Goal: Task Accomplishment & Management: Complete application form

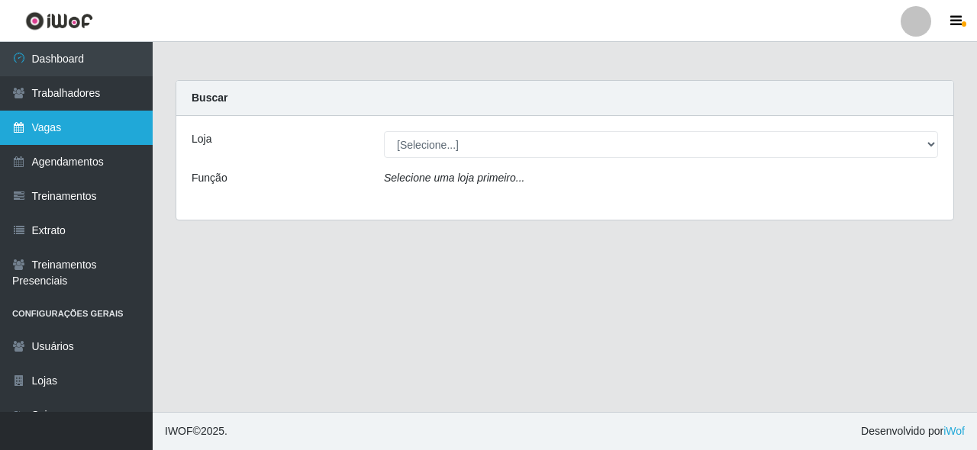
click at [88, 118] on link "Vagas" at bounding box center [76, 128] width 153 height 34
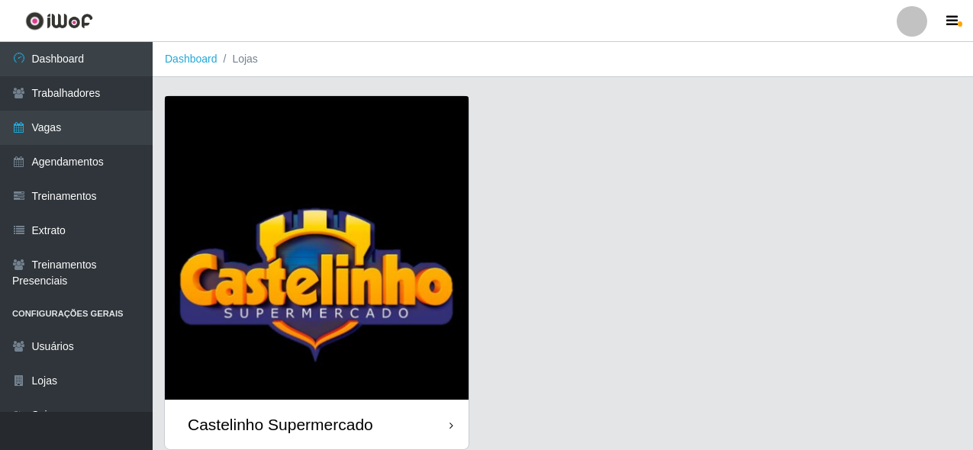
click at [354, 276] on img at bounding box center [317, 248] width 304 height 304
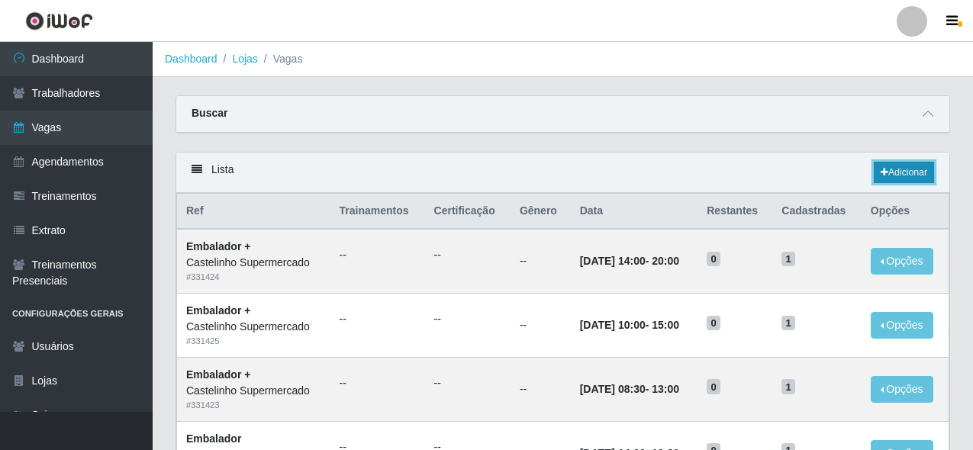
click at [887, 170] on link "Adicionar" at bounding box center [904, 172] width 60 height 21
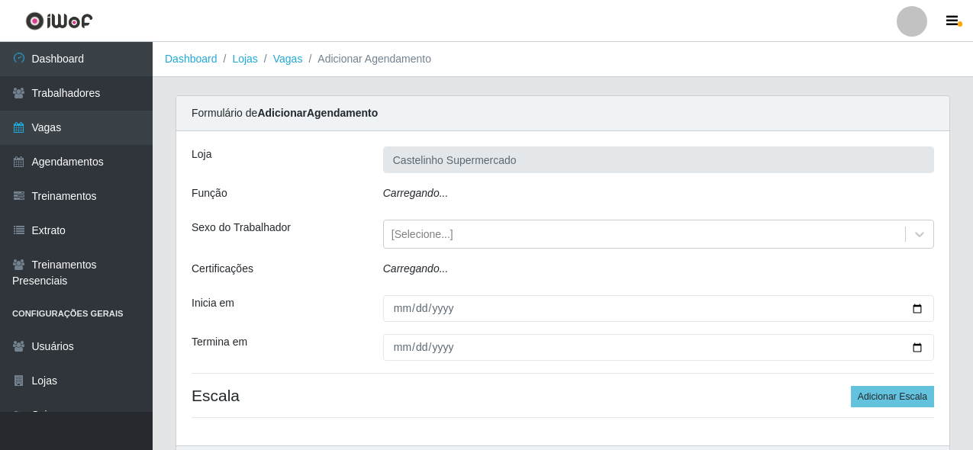
type input "Castelinho Supermercado"
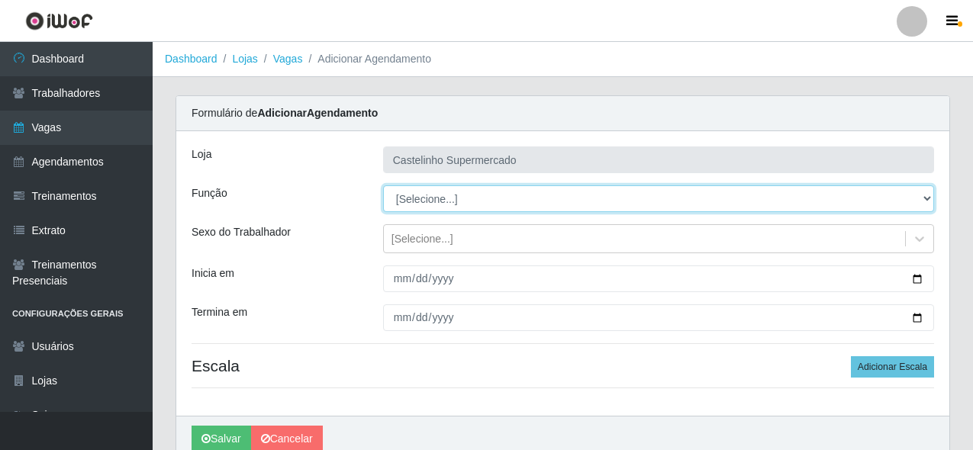
click at [447, 201] on select "[Selecione...] ASG ASG + ASG ++ Balconista de Açougue Balconista de Açougue + B…" at bounding box center [658, 199] width 551 height 27
select select "70"
click at [383, 186] on select "[Selecione...] ASG ASG + ASG ++ Balconista de Açougue Balconista de Açougue + B…" at bounding box center [658, 199] width 551 height 27
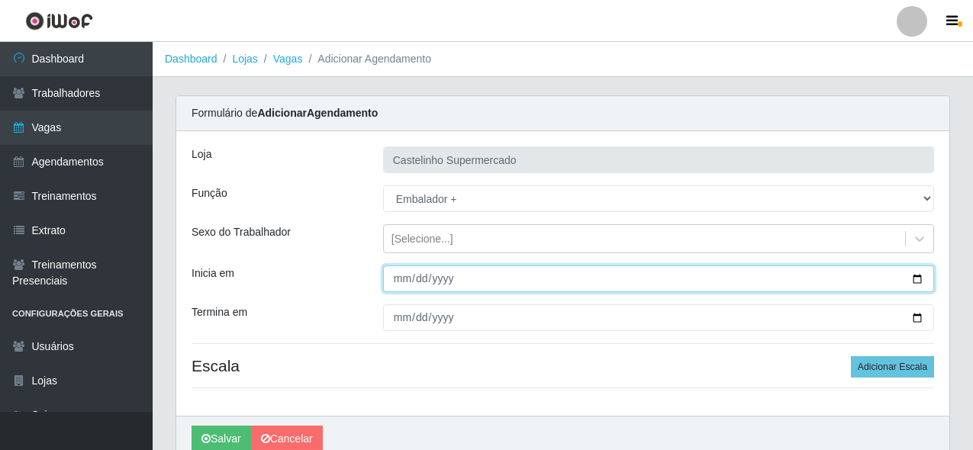
click at [399, 281] on input "Inicia em" at bounding box center [658, 279] width 551 height 27
click at [398, 280] on input "Inicia em" at bounding box center [658, 279] width 551 height 27
click at [415, 279] on input "Inicia em" at bounding box center [658, 279] width 551 height 27
type input "[DATE]"
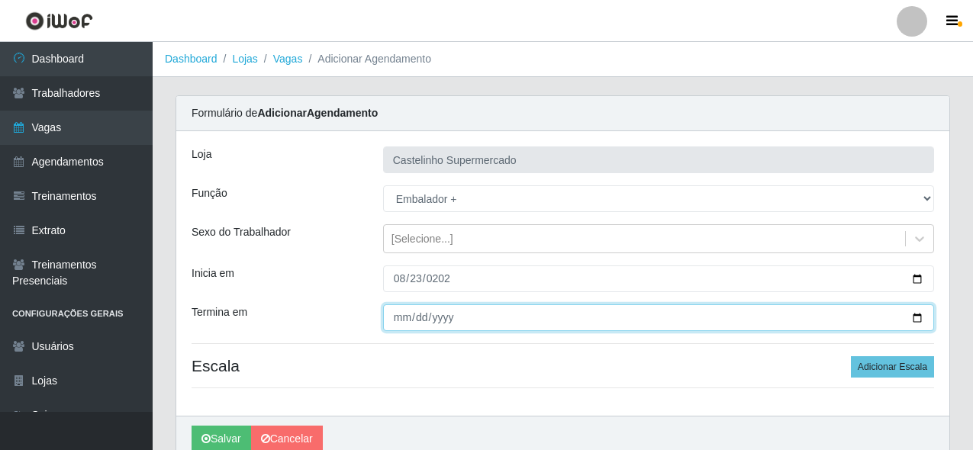
click at [393, 318] on input "Termina em" at bounding box center [658, 318] width 551 height 27
type input "[DATE]"
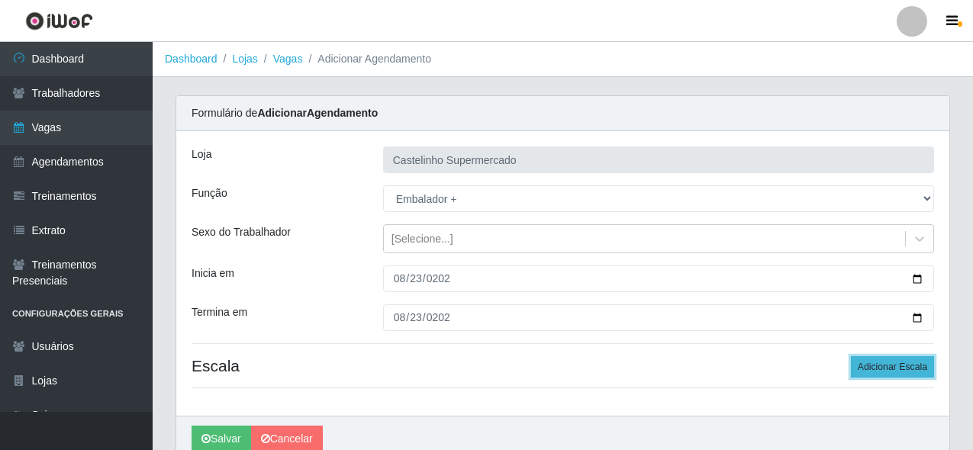
click at [915, 374] on button "Adicionar Escala" at bounding box center [892, 367] width 83 height 21
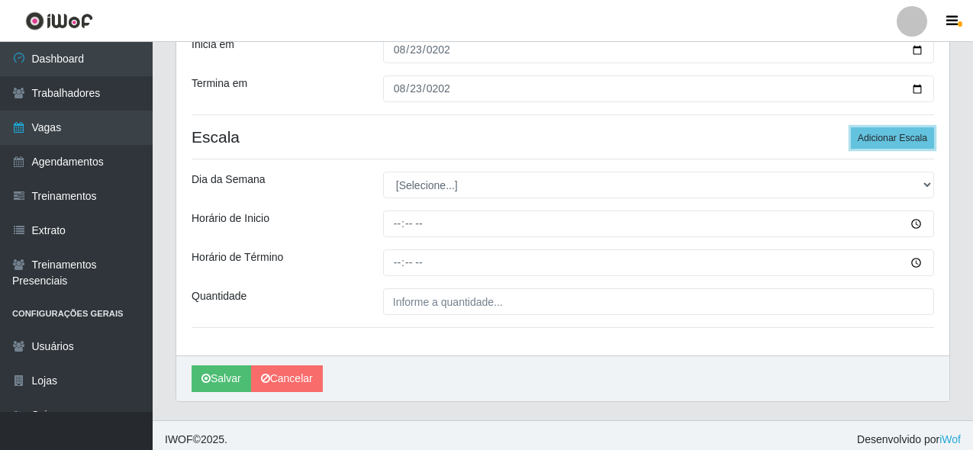
scroll to position [237, 0]
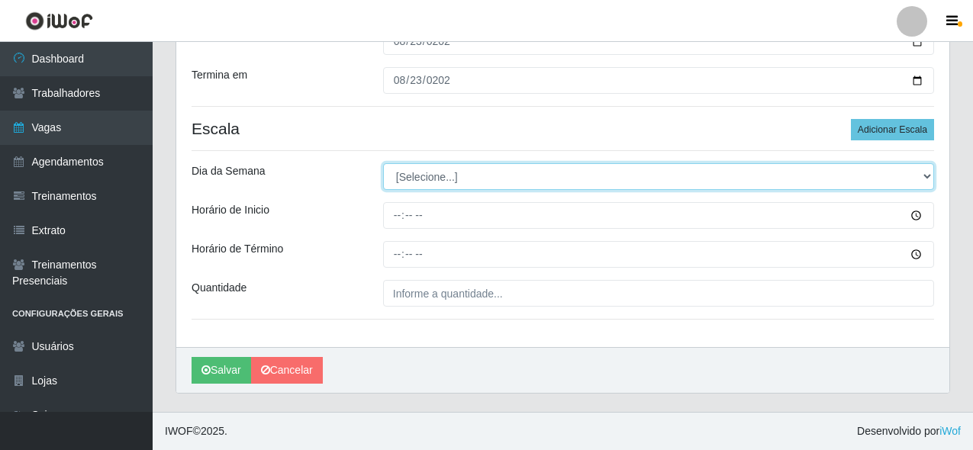
click at [436, 173] on select "[Selecione...] Segunda Terça Quarta Quinta Sexta Sábado Domingo" at bounding box center [658, 176] width 551 height 27
select select "6"
click at [383, 163] on select "[Selecione...] Segunda Terça Quarta Quinta Sexta Sábado Domingo" at bounding box center [658, 176] width 551 height 27
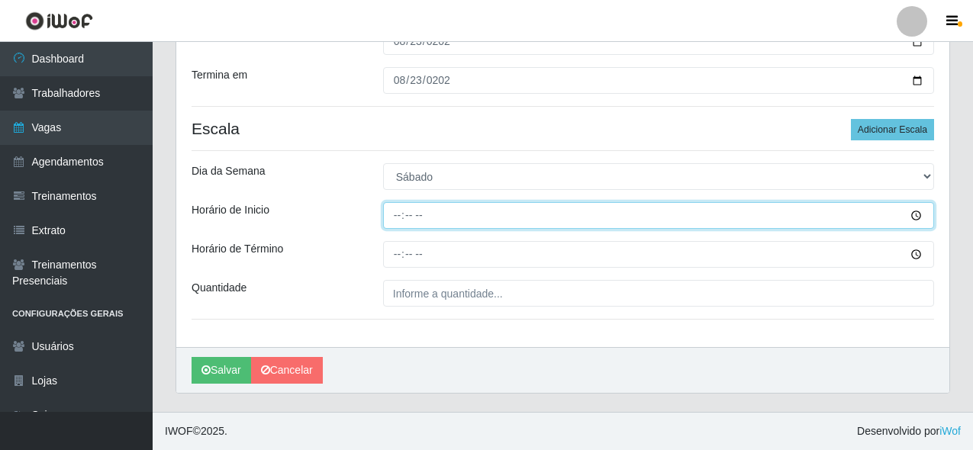
click at [390, 211] on input "Horário de Inicio" at bounding box center [658, 215] width 551 height 27
type input "08:30"
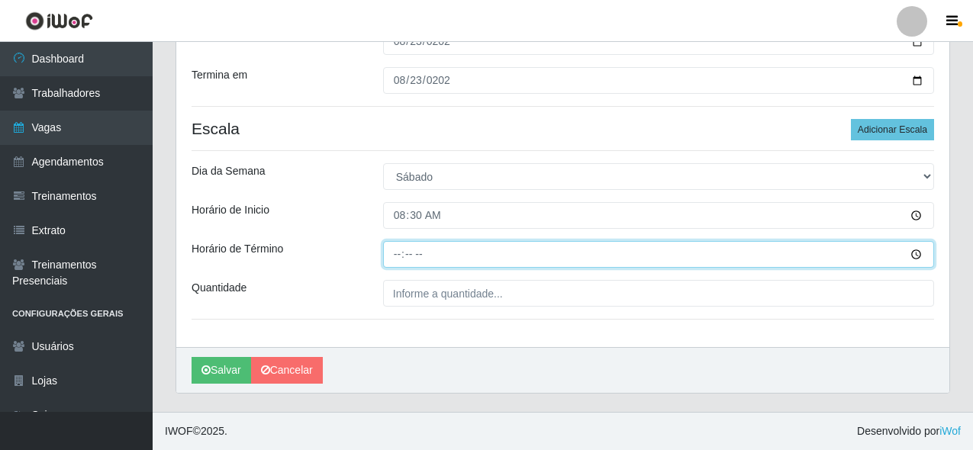
click at [396, 253] on input "Horário de Término" at bounding box center [658, 254] width 551 height 27
type input "13:00"
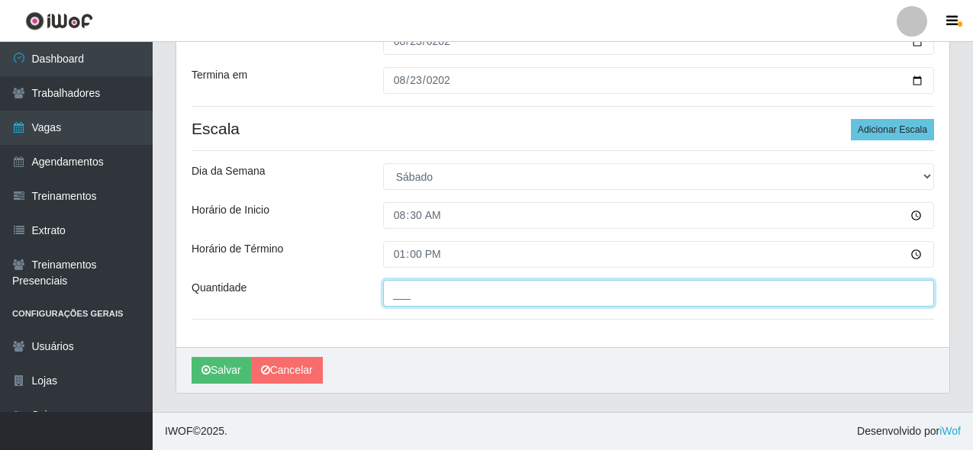
click at [420, 293] on input "___" at bounding box center [658, 293] width 551 height 27
type input "01_"
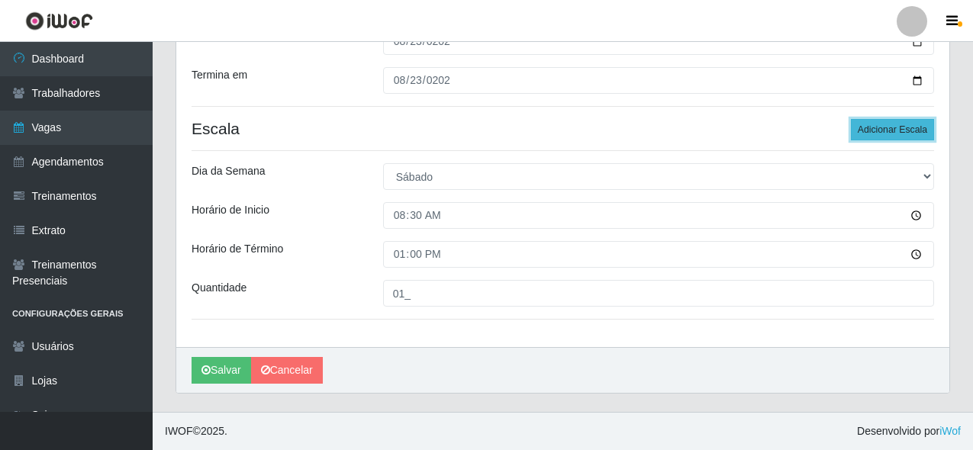
click at [909, 135] on button "Adicionar Escala" at bounding box center [892, 129] width 83 height 21
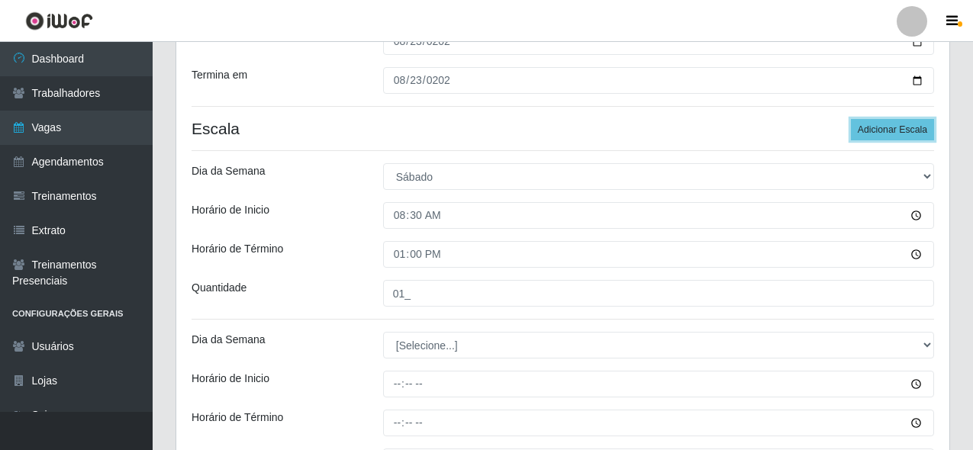
scroll to position [390, 0]
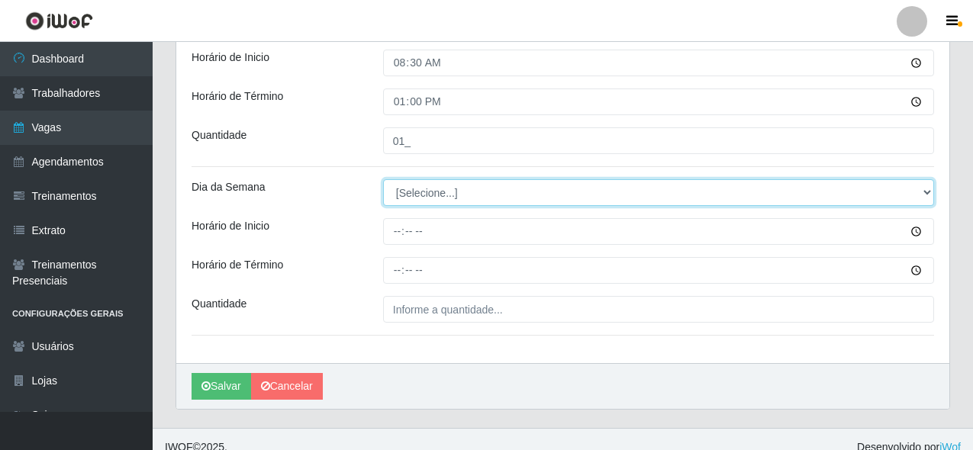
click at [422, 200] on select "[Selecione...] Segunda Terça Quarta Quinta Sexta Sábado Domingo" at bounding box center [658, 192] width 551 height 27
select select "6"
click at [383, 179] on select "[Selecione...] Segunda Terça Quarta Quinta Sexta Sábado Domingo" at bounding box center [658, 192] width 551 height 27
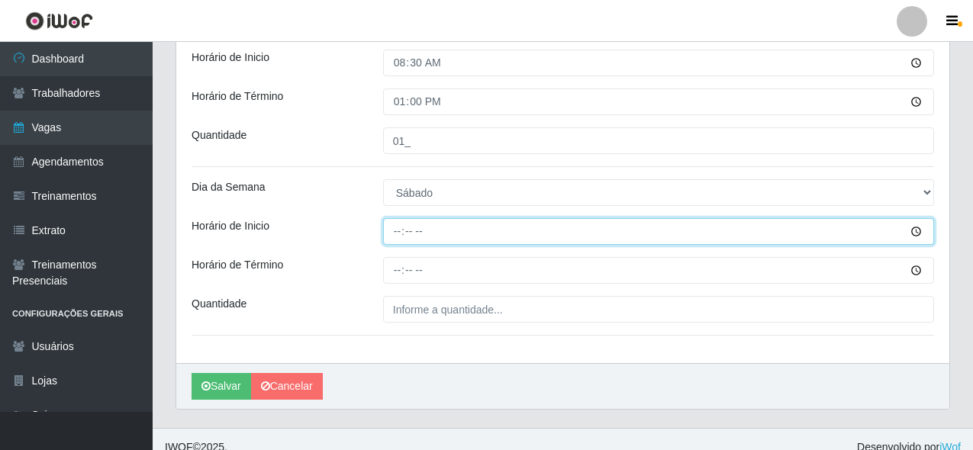
click at [398, 237] on input "Horário de Inicio" at bounding box center [658, 231] width 551 height 27
type input "14:00"
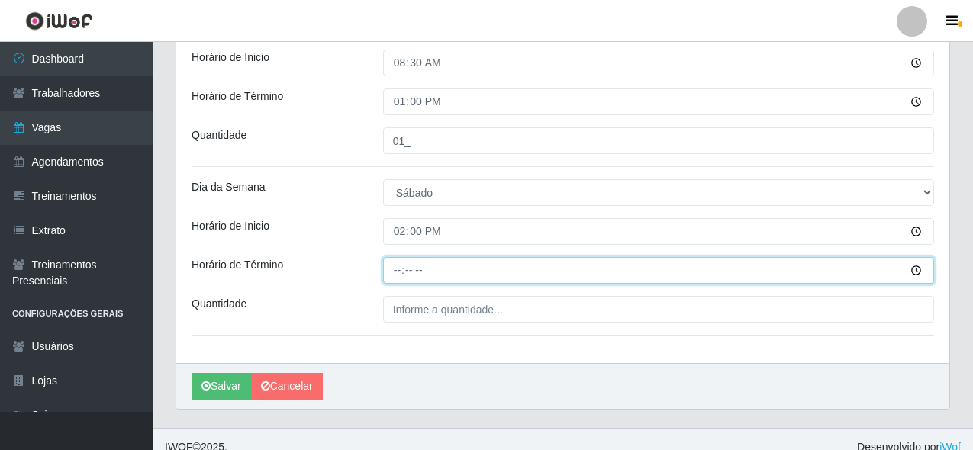
click at [398, 269] on input "Horário de Término" at bounding box center [658, 270] width 551 height 27
click at [396, 273] on input "Horário de Término" at bounding box center [658, 270] width 551 height 27
type input "19:30"
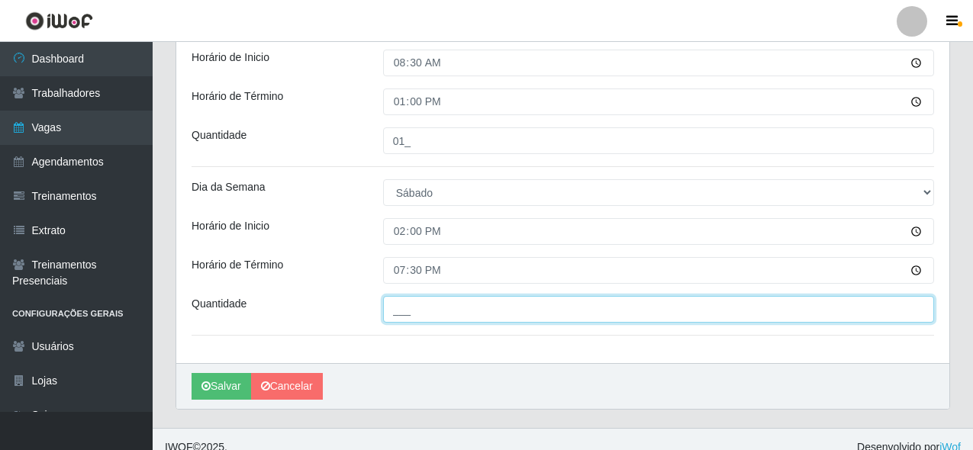
click at [423, 318] on input "___" at bounding box center [658, 309] width 551 height 27
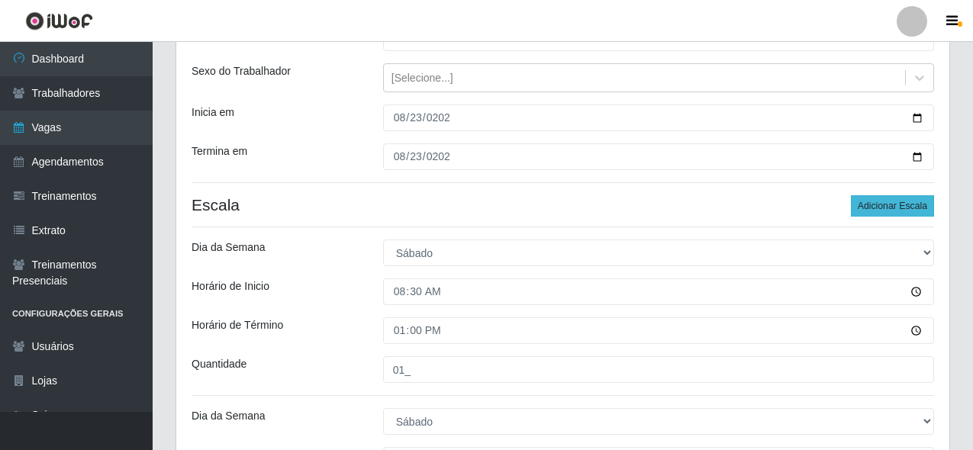
type input "01_"
click at [900, 201] on button "Adicionar Escala" at bounding box center [892, 205] width 83 height 21
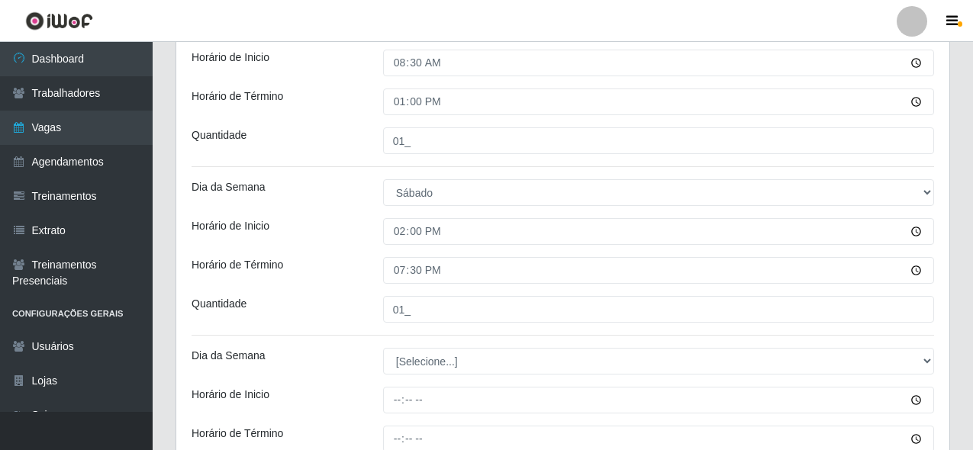
scroll to position [466, 0]
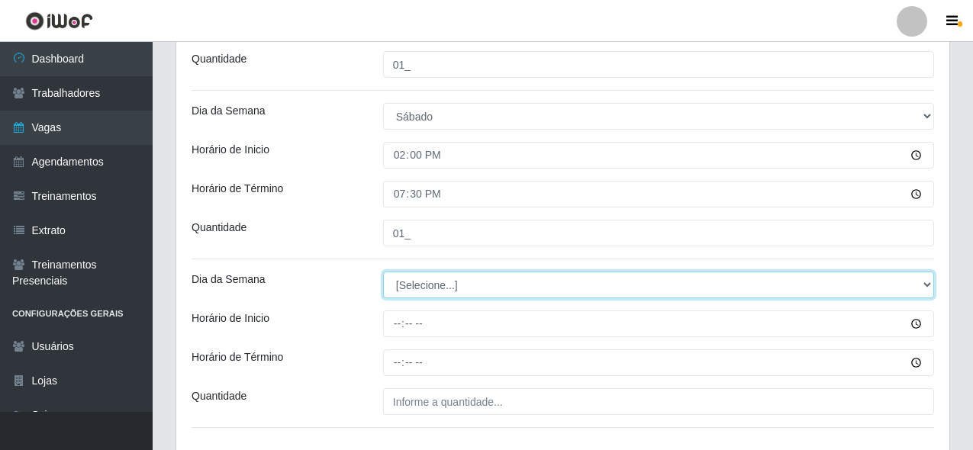
click at [483, 289] on select "[Selecione...] Segunda Terça Quarta Quinta Sexta Sábado Domingo" at bounding box center [658, 285] width 551 height 27
select select "6"
click at [383, 272] on select "[Selecione...] Segunda Terça Quarta Quinta Sexta Sábado Domingo" at bounding box center [658, 285] width 551 height 27
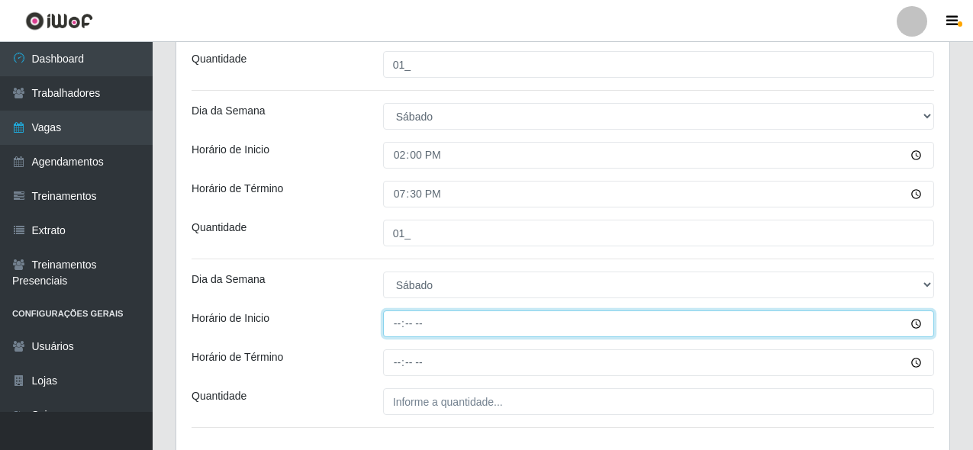
click at [392, 320] on input "Horário de Inicio" at bounding box center [658, 324] width 551 height 27
type input "10:00"
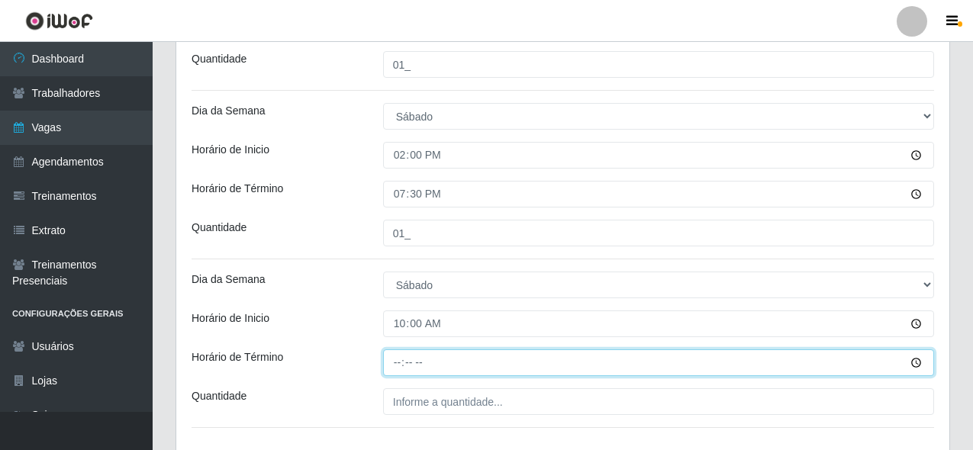
click at [389, 363] on input "Horário de Término" at bounding box center [658, 363] width 551 height 27
type input "15:00"
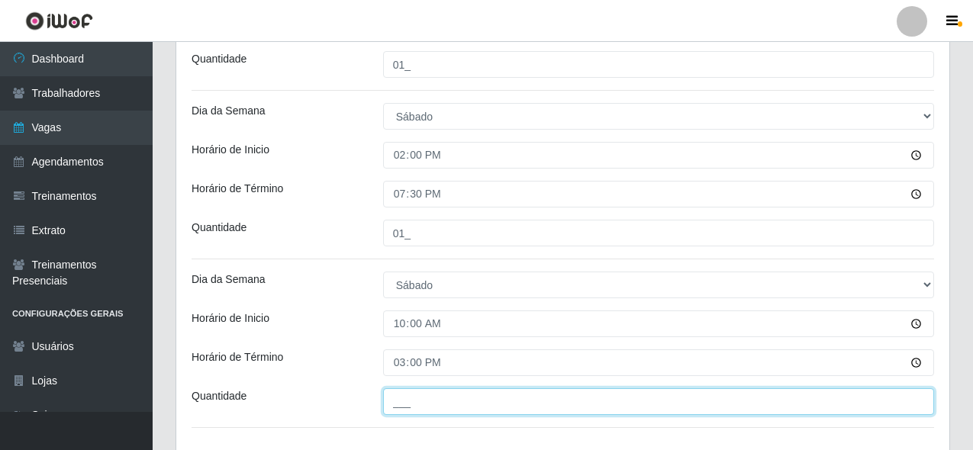
click at [486, 395] on input "___" at bounding box center [658, 402] width 551 height 27
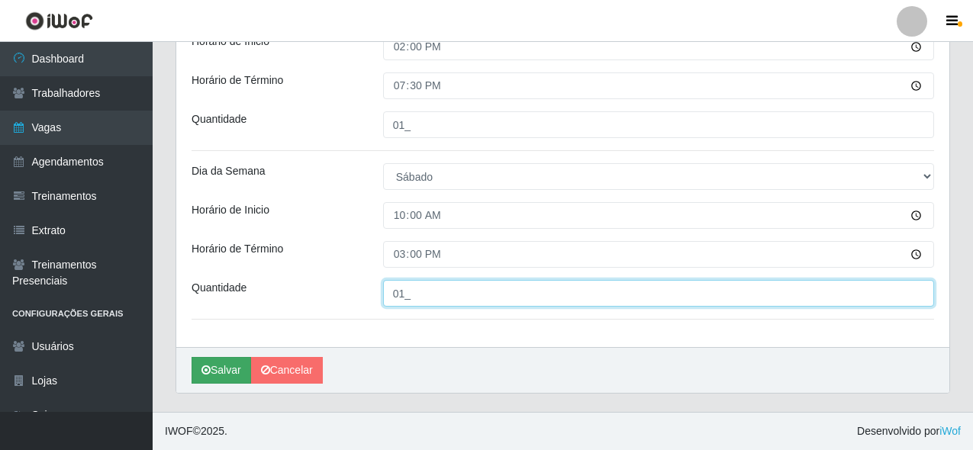
type input "01_"
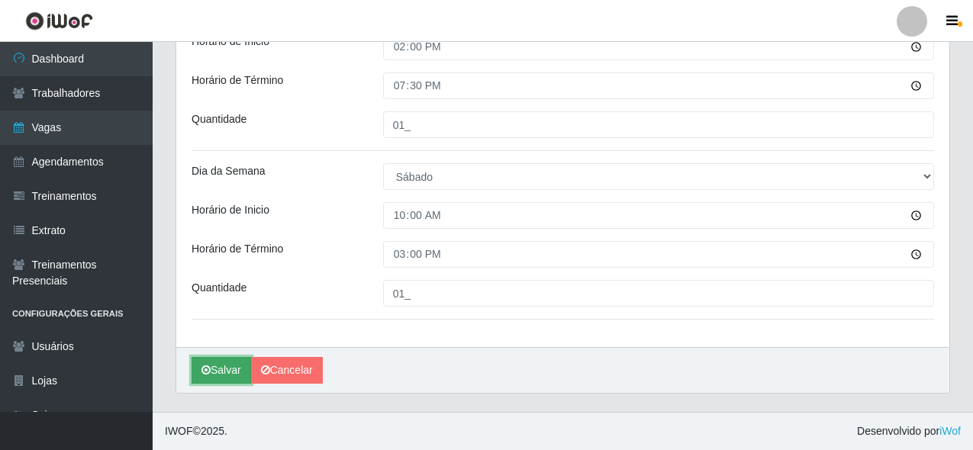
click at [223, 379] on button "Salvar" at bounding box center [222, 370] width 60 height 27
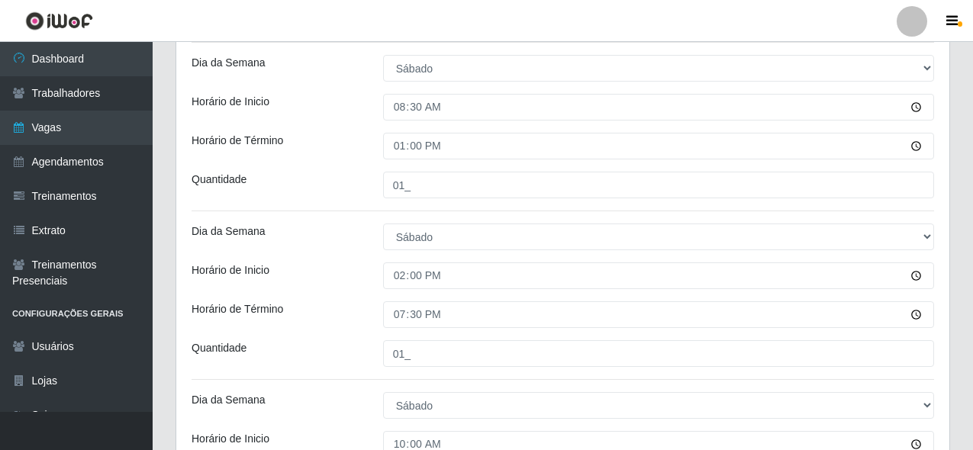
scroll to position [193, 0]
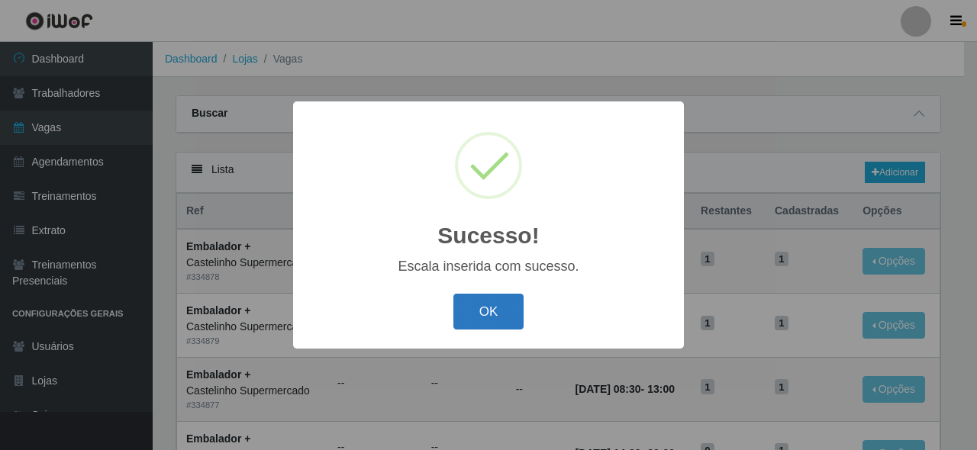
click at [495, 314] on button "OK" at bounding box center [488, 312] width 71 height 36
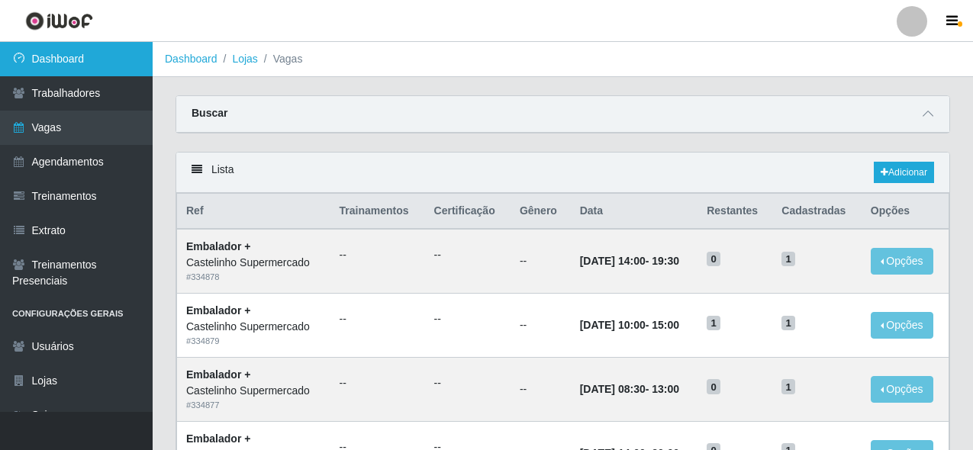
click at [92, 69] on link "Dashboard" at bounding box center [76, 59] width 153 height 34
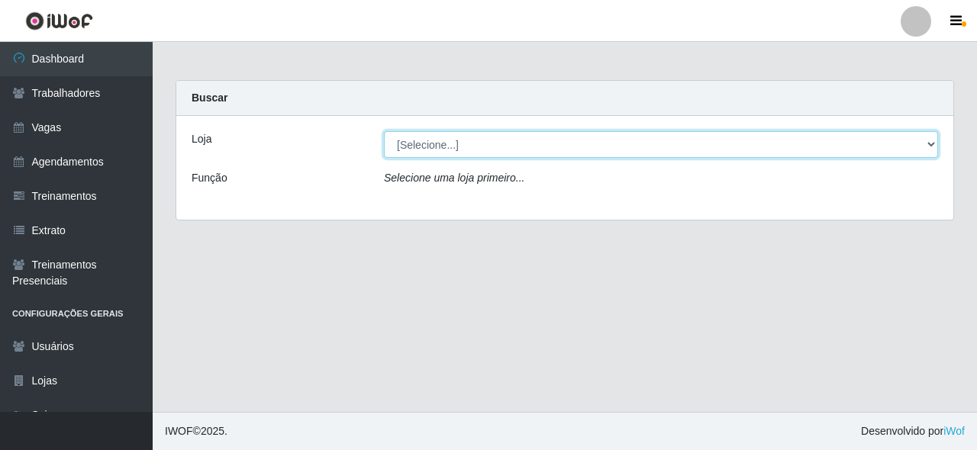
click at [460, 137] on select "[Selecione...] Castelinho Supermercado" at bounding box center [661, 144] width 554 height 27
select select "377"
click at [384, 131] on select "[Selecione...] Castelinho Supermercado" at bounding box center [661, 144] width 554 height 27
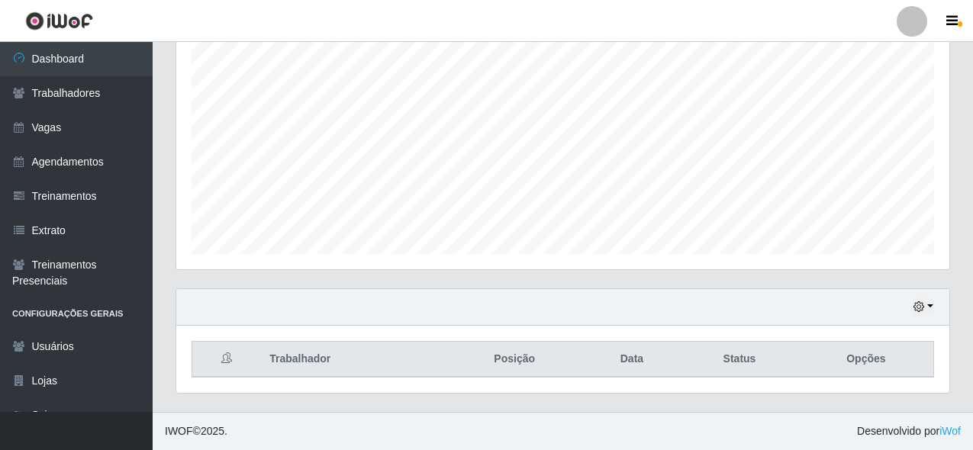
scroll to position [63, 0]
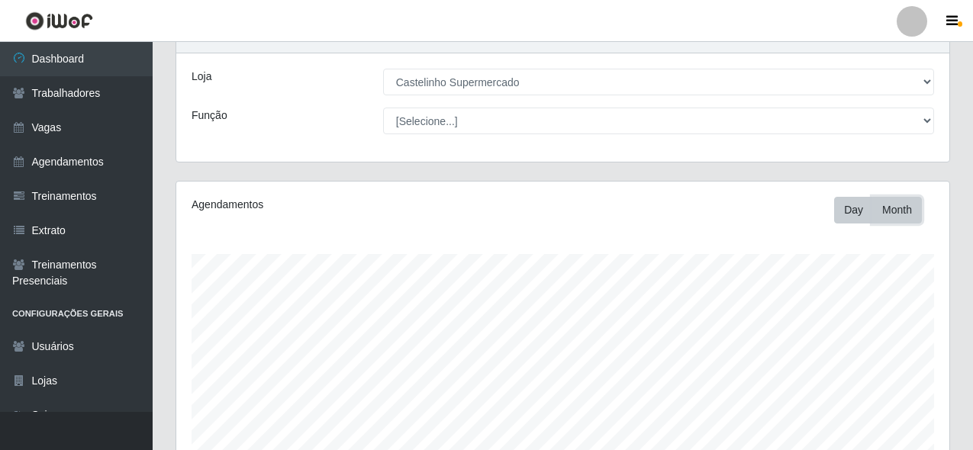
click at [902, 215] on button "Month" at bounding box center [898, 210] width 50 height 27
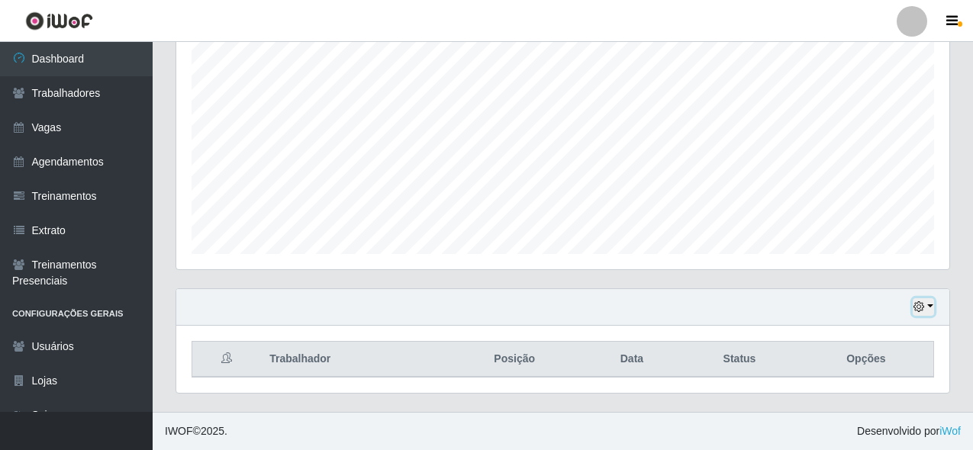
click at [923, 307] on icon "button" at bounding box center [919, 307] width 11 height 11
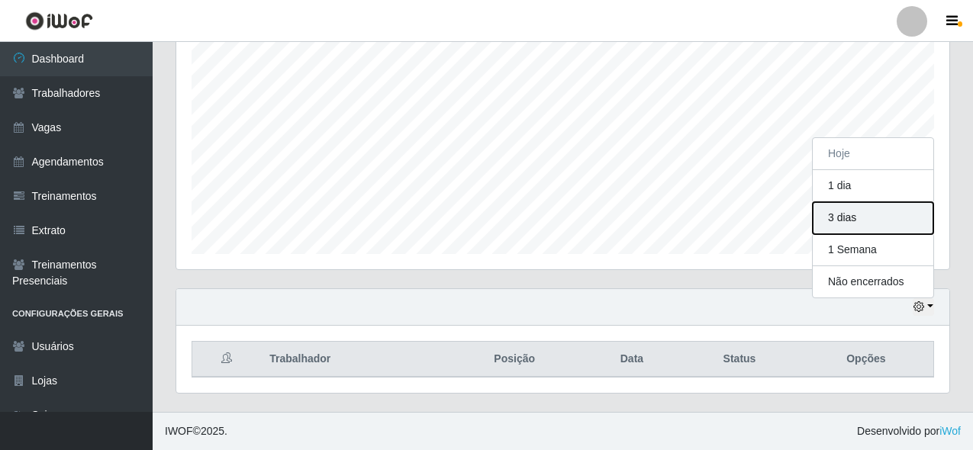
click at [854, 220] on button "3 dias" at bounding box center [873, 218] width 121 height 32
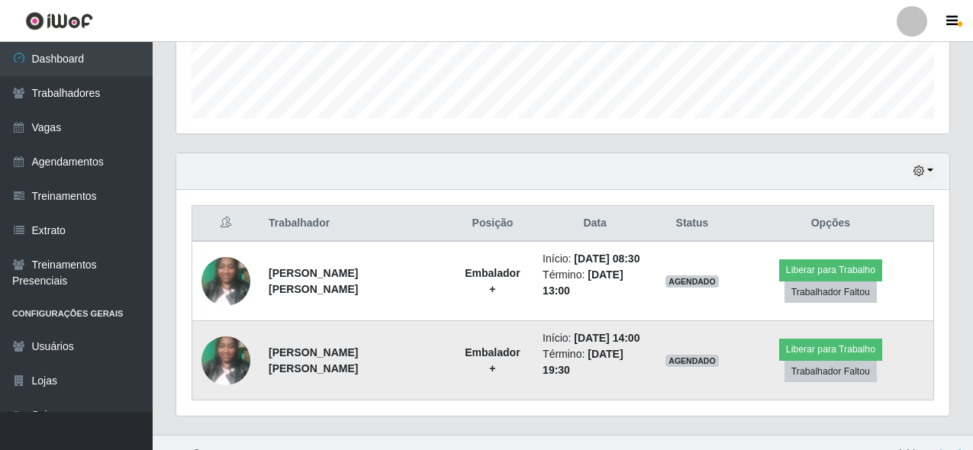
scroll to position [0, 0]
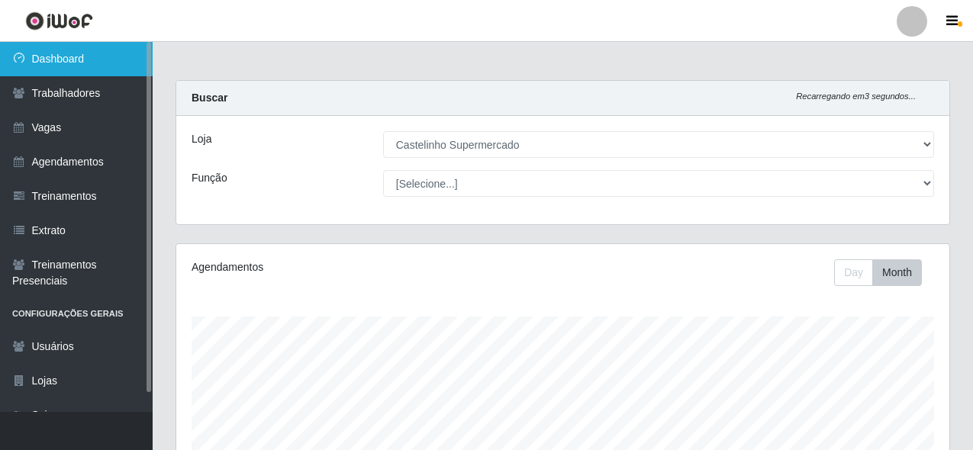
click at [67, 66] on link "Dashboard" at bounding box center [76, 59] width 153 height 34
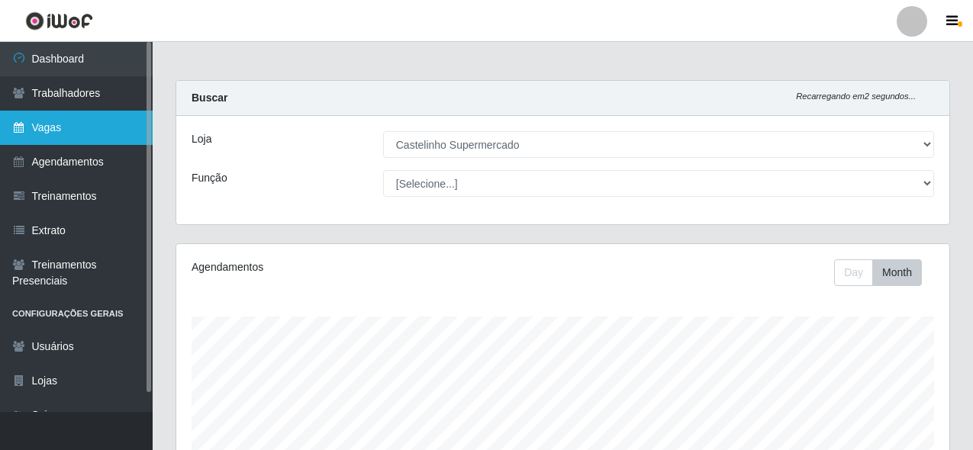
click at [82, 136] on link "Vagas" at bounding box center [76, 128] width 153 height 34
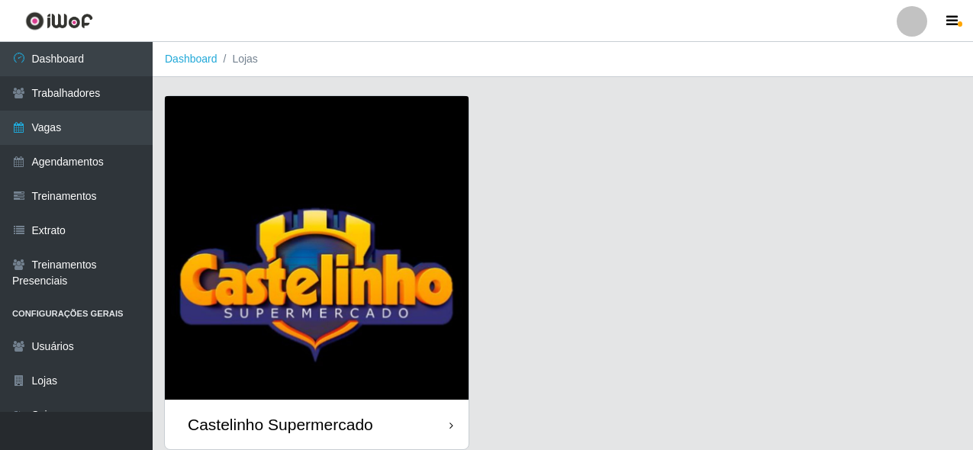
click at [294, 300] on img at bounding box center [317, 248] width 304 height 304
